Goal: Check status: Check status

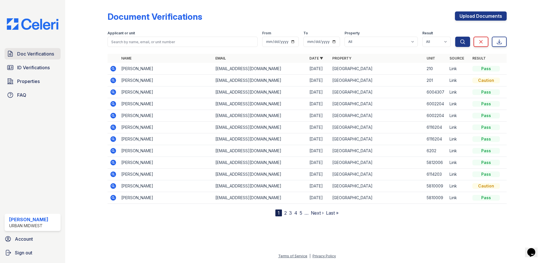
click at [38, 52] on span "Doc Verifications" at bounding box center [35, 53] width 37 height 7
click at [39, 54] on span "Doc Verifications" at bounding box center [35, 53] width 37 height 7
click at [113, 104] on icon at bounding box center [112, 103] width 1 height 1
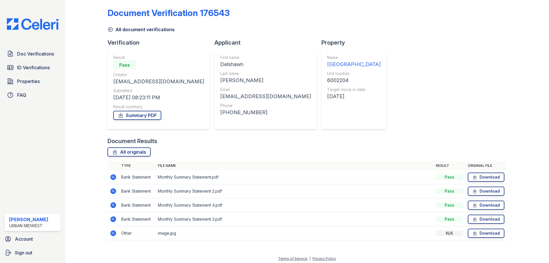
scroll to position [6, 0]
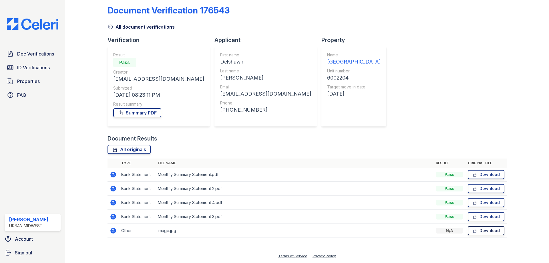
click at [476, 230] on link "Download" at bounding box center [486, 230] width 37 height 9
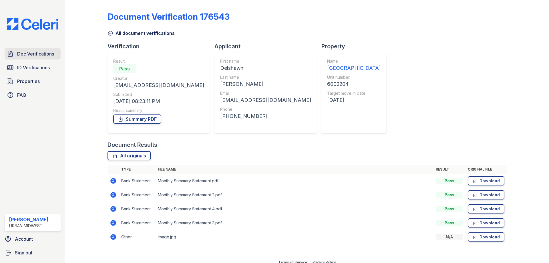
click at [40, 56] on span "Doc Verifications" at bounding box center [35, 53] width 37 height 7
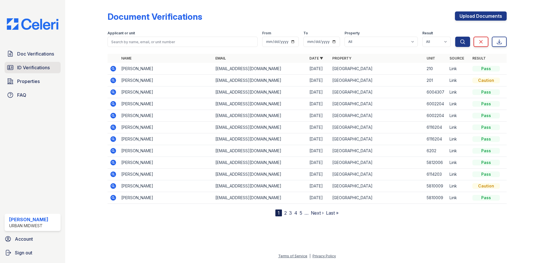
click at [43, 70] on span "ID Verifications" at bounding box center [33, 67] width 33 height 7
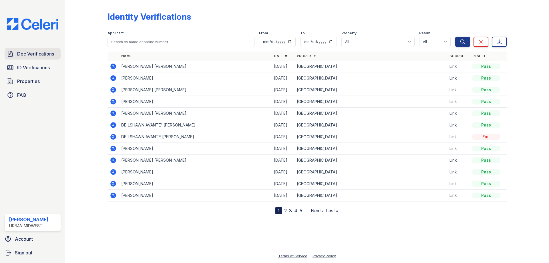
click at [48, 51] on span "Doc Verifications" at bounding box center [35, 53] width 37 height 7
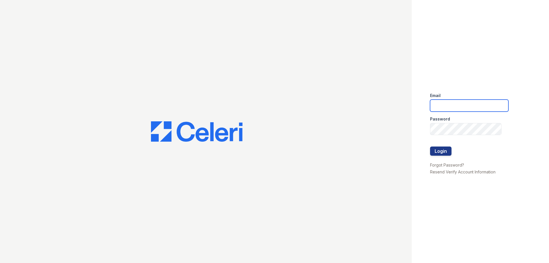
click at [460, 109] on input "email" at bounding box center [469, 106] width 78 height 12
type input "ssandoval@urban-mw.com"
click at [448, 153] on button "Login" at bounding box center [440, 150] width 21 height 9
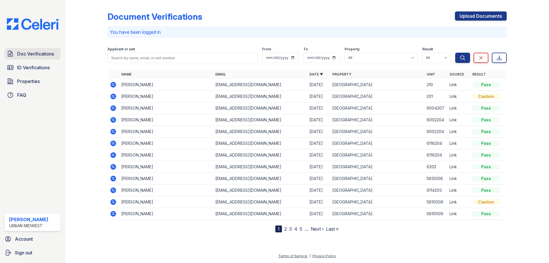
click at [42, 53] on span "Doc Verifications" at bounding box center [35, 53] width 37 height 7
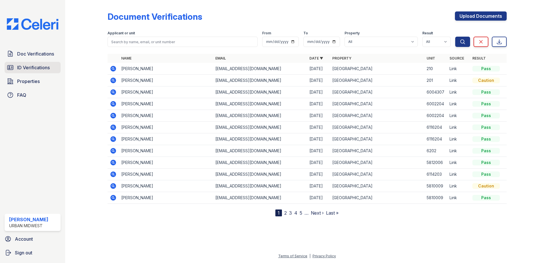
click at [44, 67] on span "ID Verifications" at bounding box center [33, 67] width 33 height 7
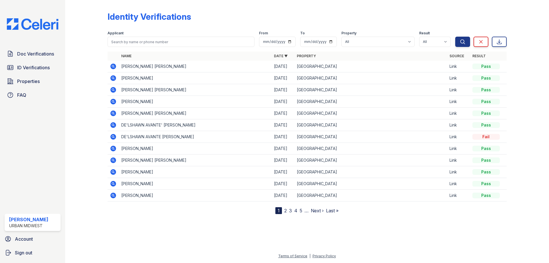
click at [112, 101] on icon at bounding box center [113, 101] width 7 height 7
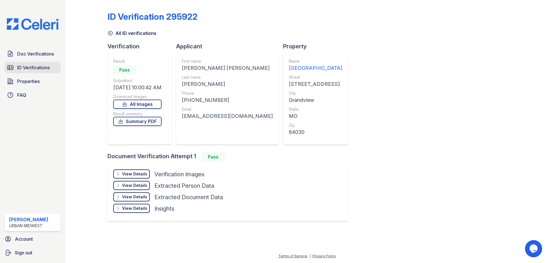
click at [36, 68] on span "ID Verifications" at bounding box center [33, 67] width 33 height 7
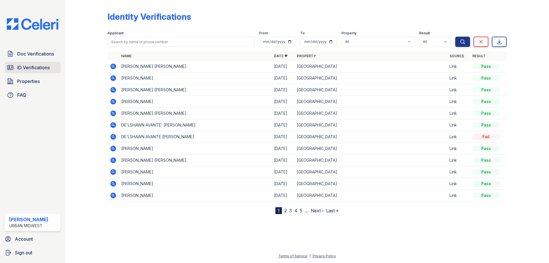
click at [42, 66] on span "ID Verifications" at bounding box center [33, 67] width 33 height 7
click at [37, 54] on span "Doc Verifications" at bounding box center [35, 53] width 37 height 7
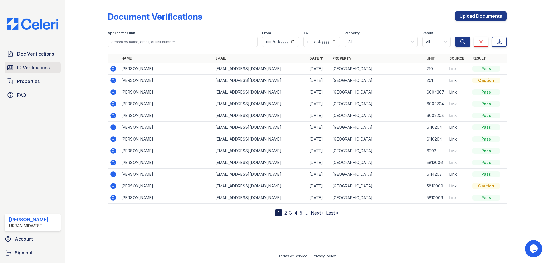
click at [43, 68] on span "ID Verifications" at bounding box center [33, 67] width 33 height 7
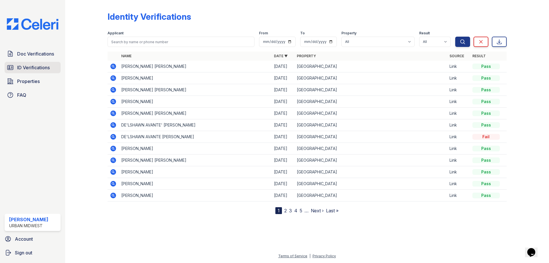
click at [46, 68] on span "ID Verifications" at bounding box center [33, 67] width 33 height 7
